Goal: Find specific page/section: Find specific page/section

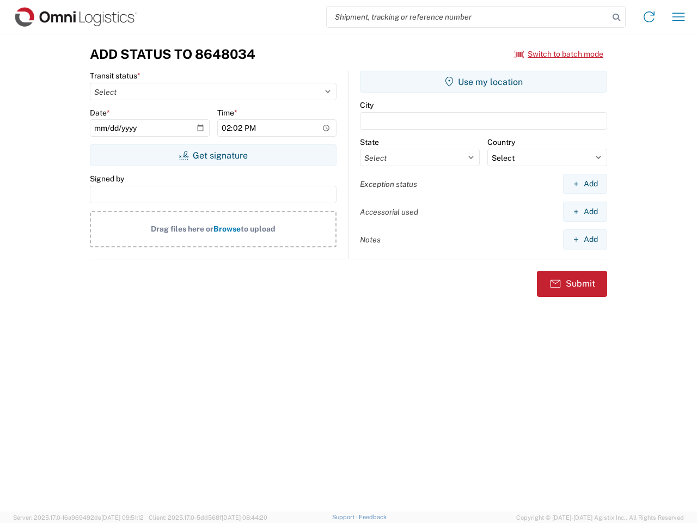
click at [468, 17] on input "search" at bounding box center [468, 17] width 282 height 21
click at [617, 17] on icon at bounding box center [616, 17] width 15 height 15
click at [649, 17] on icon at bounding box center [649, 16] width 17 height 17
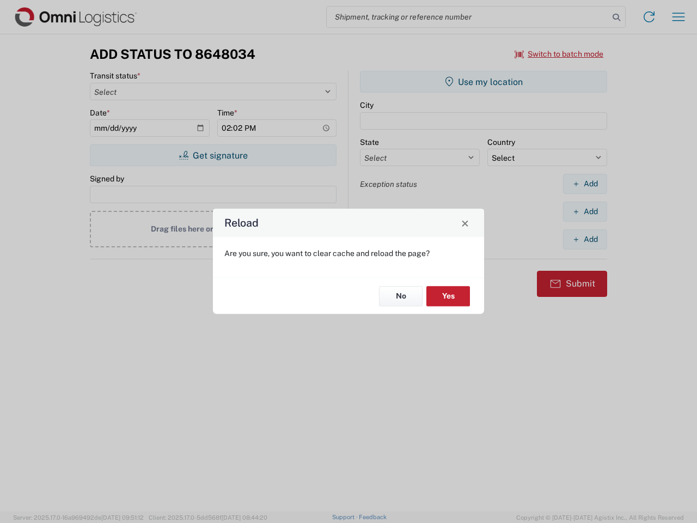
click at [559, 54] on div "Reload Are you sure, you want to clear cache and reload the page? No Yes" at bounding box center [348, 261] width 697 height 523
click at [213, 155] on div "Reload Are you sure, you want to clear cache and reload the page? No Yes" at bounding box center [348, 261] width 697 height 523
click at [484, 82] on div "Reload Are you sure, you want to clear cache and reload the page? No Yes" at bounding box center [348, 261] width 697 height 523
click at [585, 184] on div "Reload Are you sure, you want to clear cache and reload the page? No Yes" at bounding box center [348, 261] width 697 height 523
click at [585, 211] on div "Reload Are you sure, you want to clear cache and reload the page? No Yes" at bounding box center [348, 261] width 697 height 523
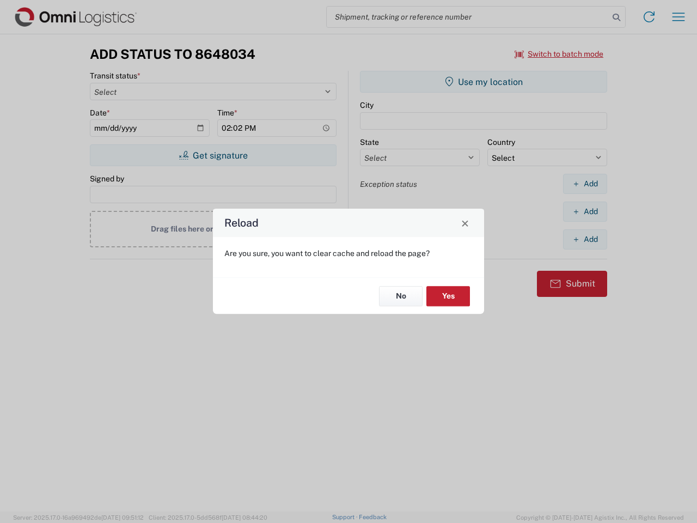
click at [585, 239] on div "Reload Are you sure, you want to clear cache and reload the page? No Yes" at bounding box center [348, 261] width 697 height 523
